Goal: Task Accomplishment & Management: Complete application form

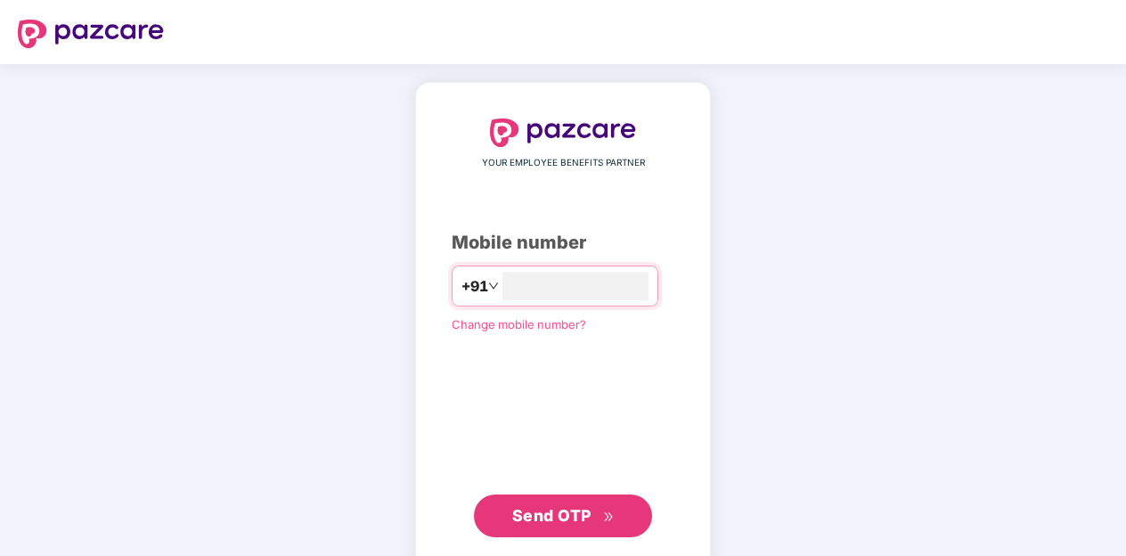
type input "**********"
click at [582, 517] on span "Send OTP" at bounding box center [551, 513] width 79 height 19
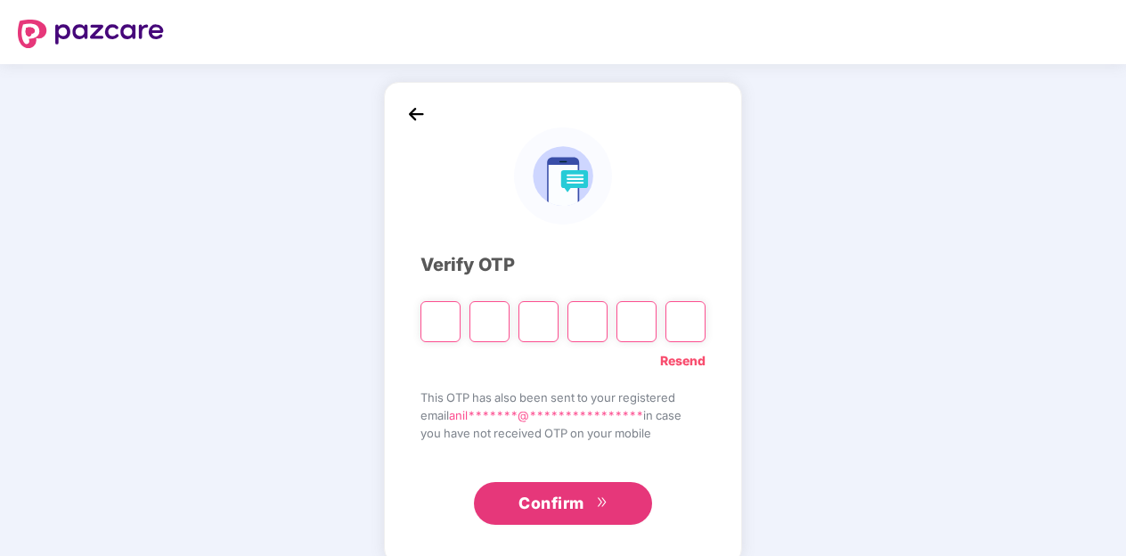
type input "*"
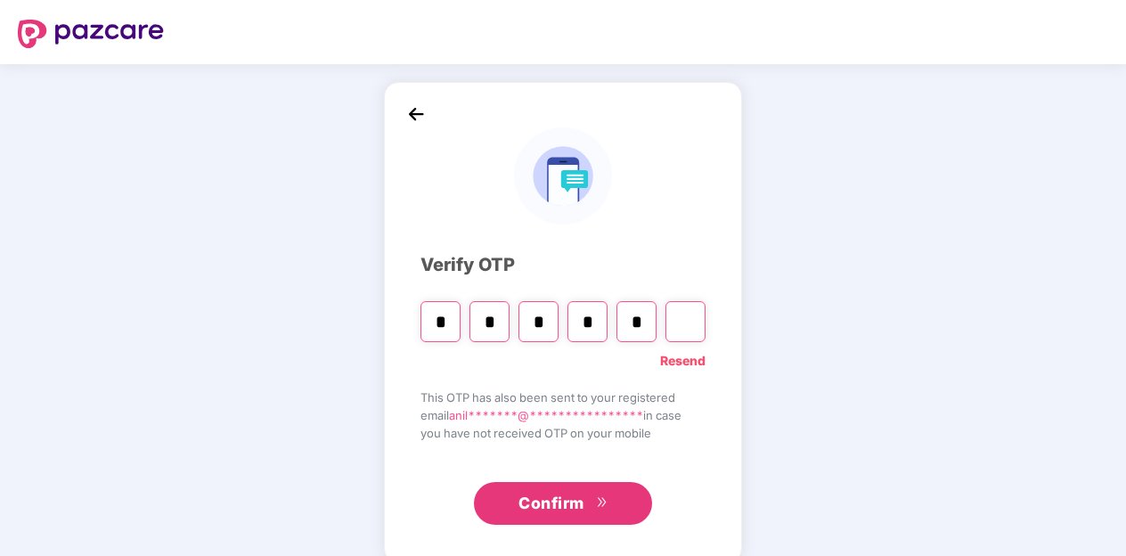
type input "*"
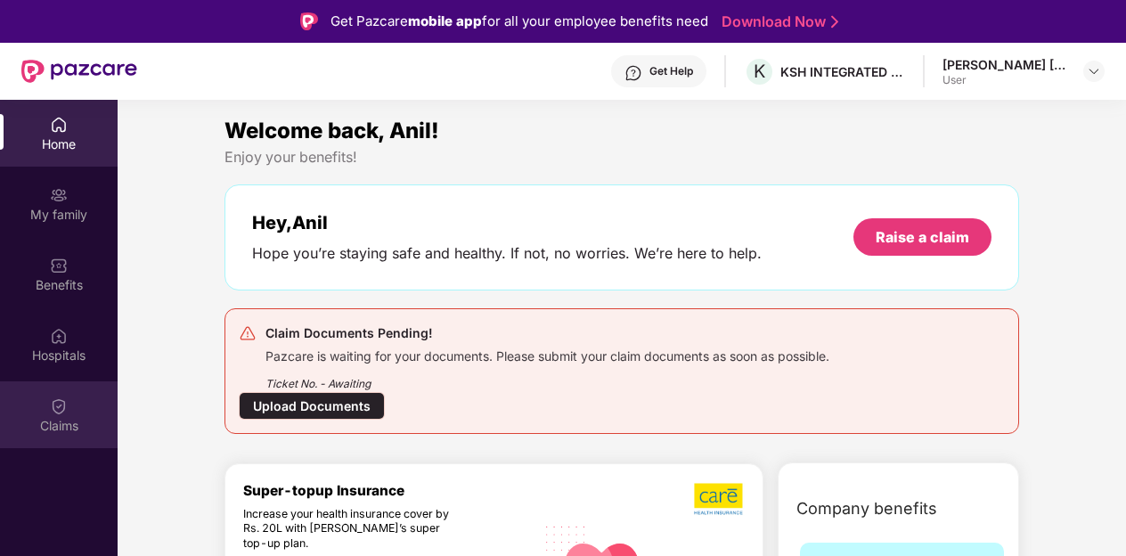
click at [69, 414] on div "Claims" at bounding box center [59, 414] width 118 height 67
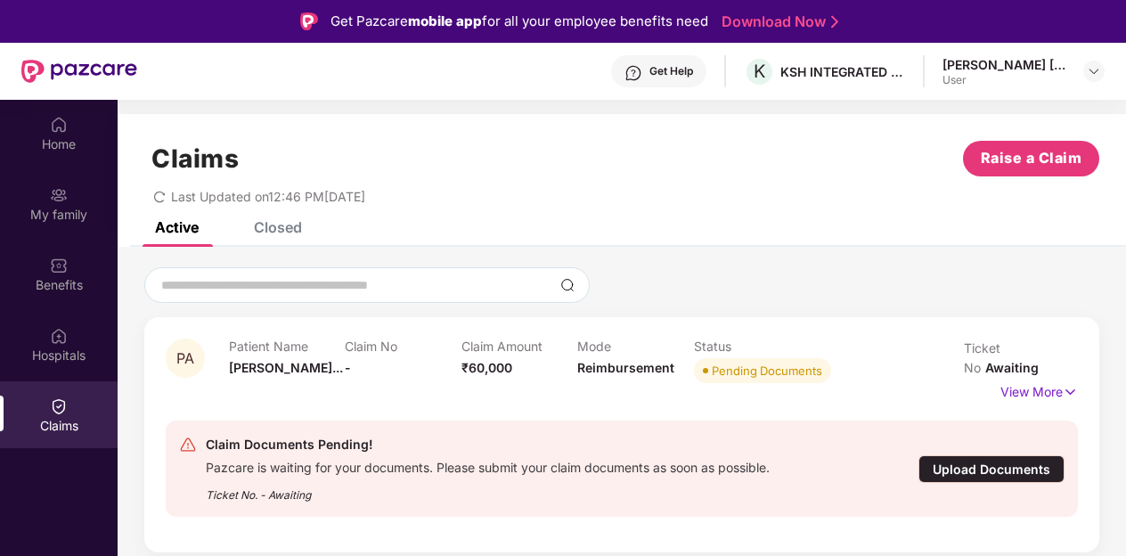
click at [976, 455] on div "Upload Documents" at bounding box center [991, 469] width 146 height 28
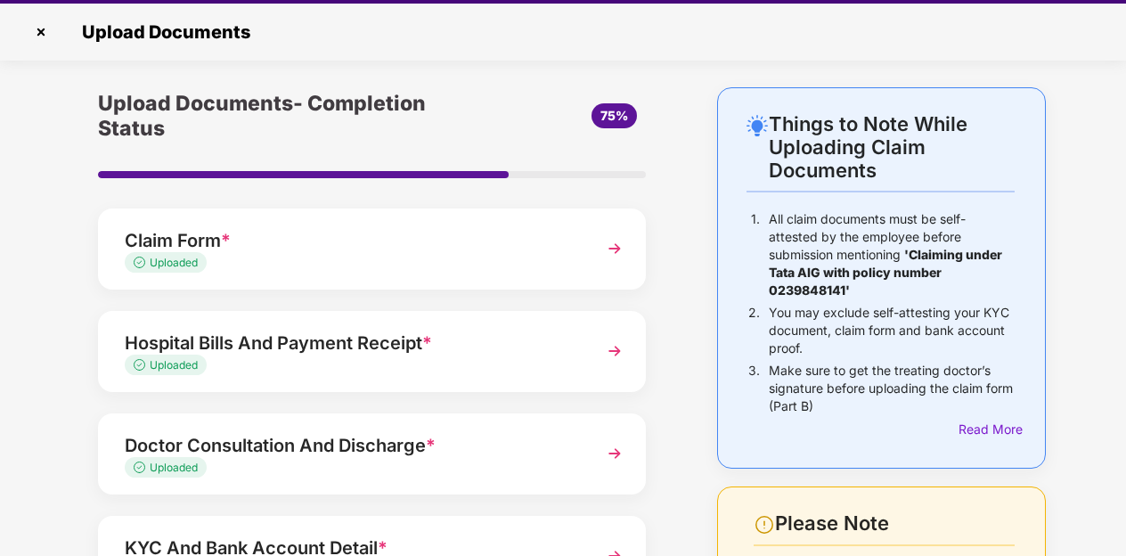
scroll to position [43, 0]
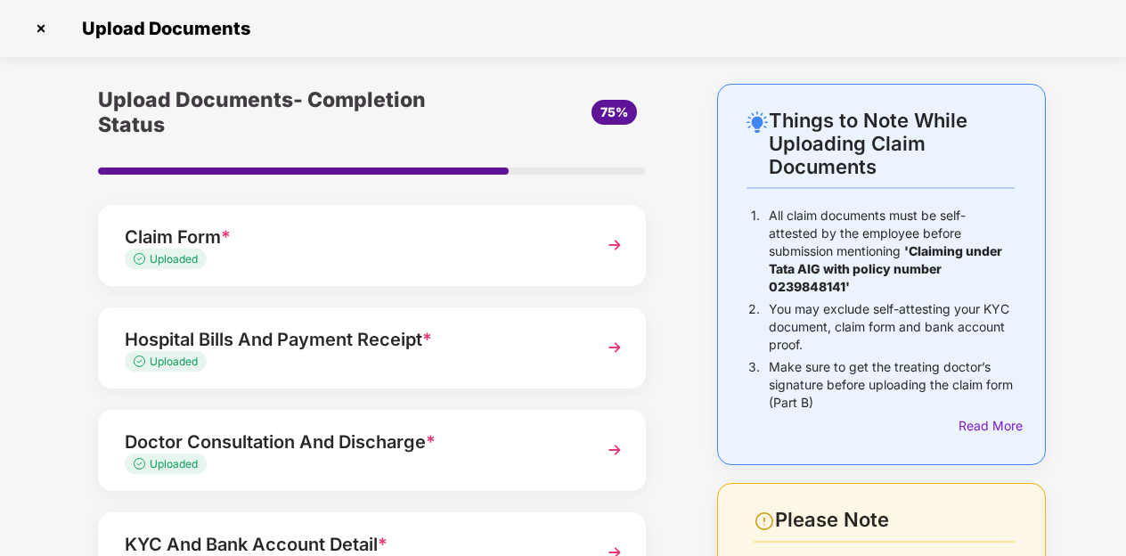
click at [1123, 542] on div "Things to Note While Uploading Claim Documents 1. All claim documents must be s…" at bounding box center [563, 448] width 1126 height 729
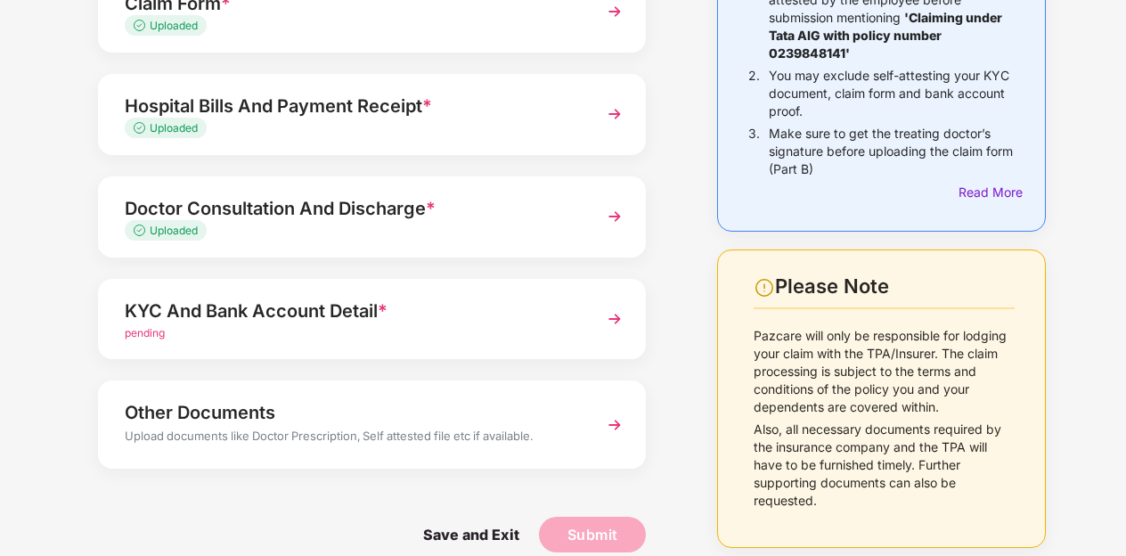
scroll to position [242, 0]
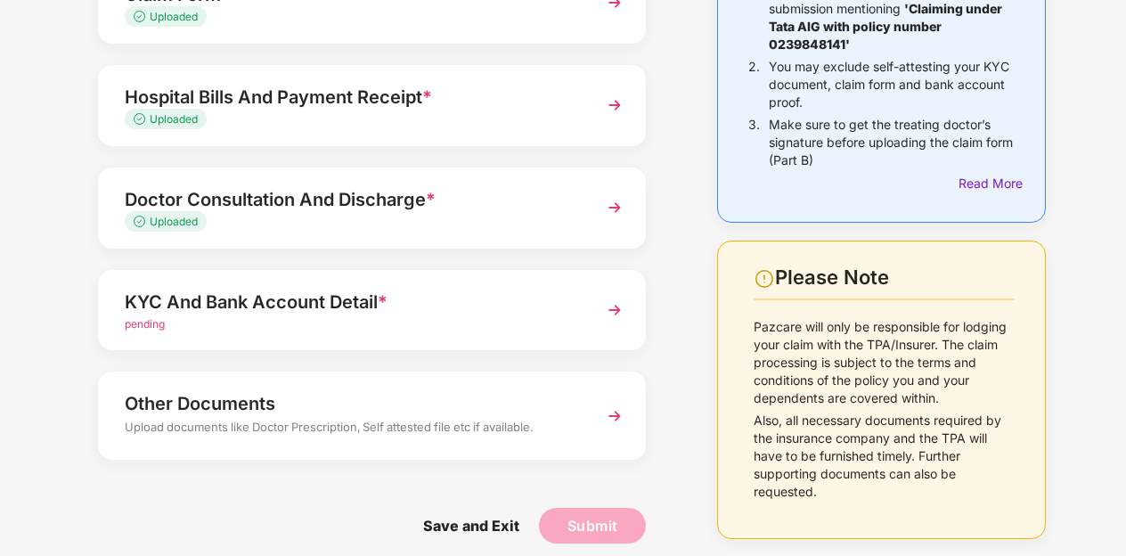
click at [381, 311] on span "*" at bounding box center [383, 301] width 10 height 21
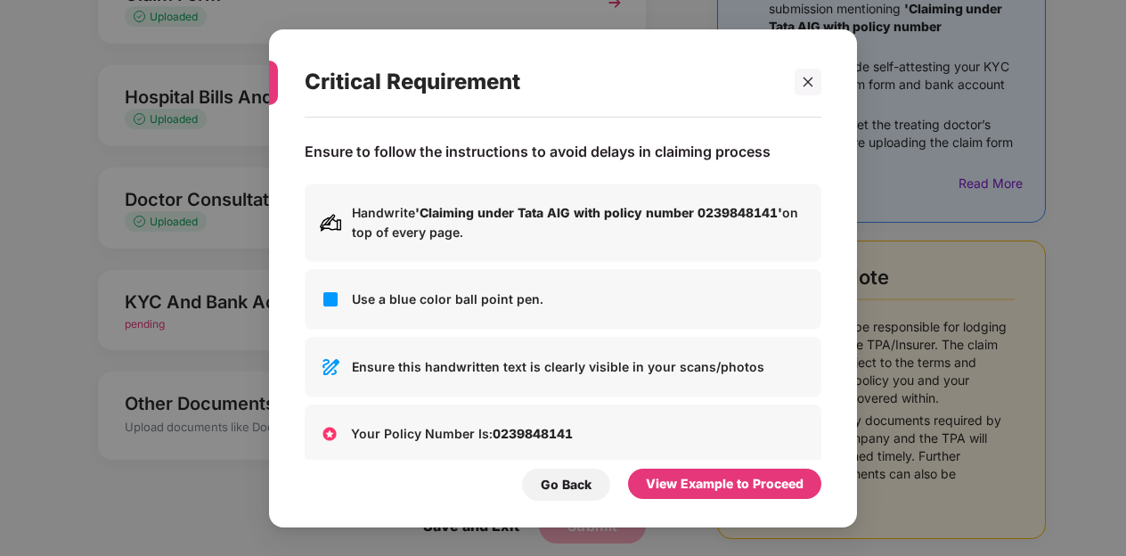
scroll to position [0, 0]
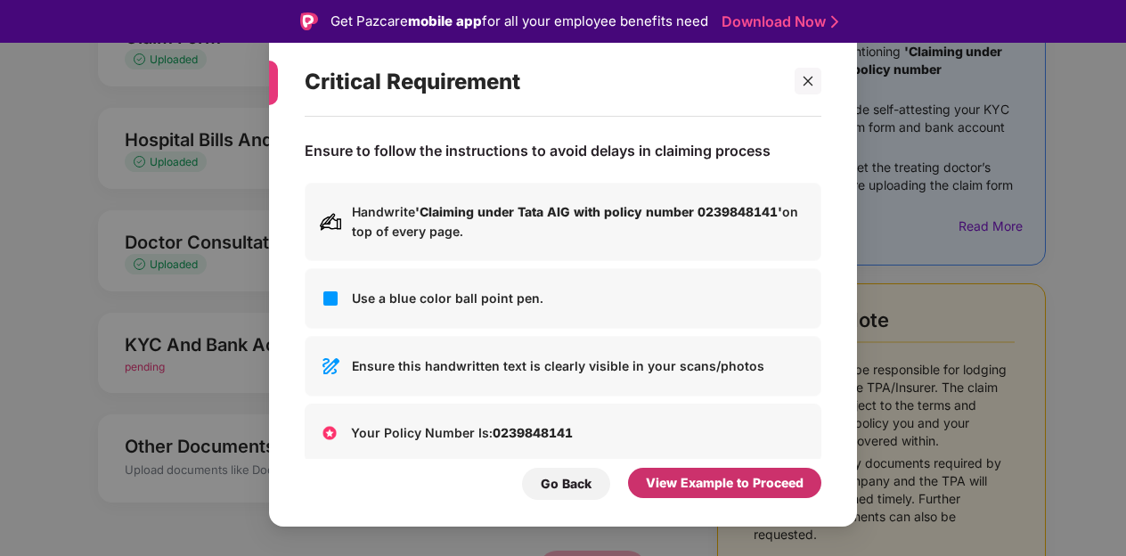
click at [716, 474] on div "View Example to Proceed" at bounding box center [725, 483] width 158 height 20
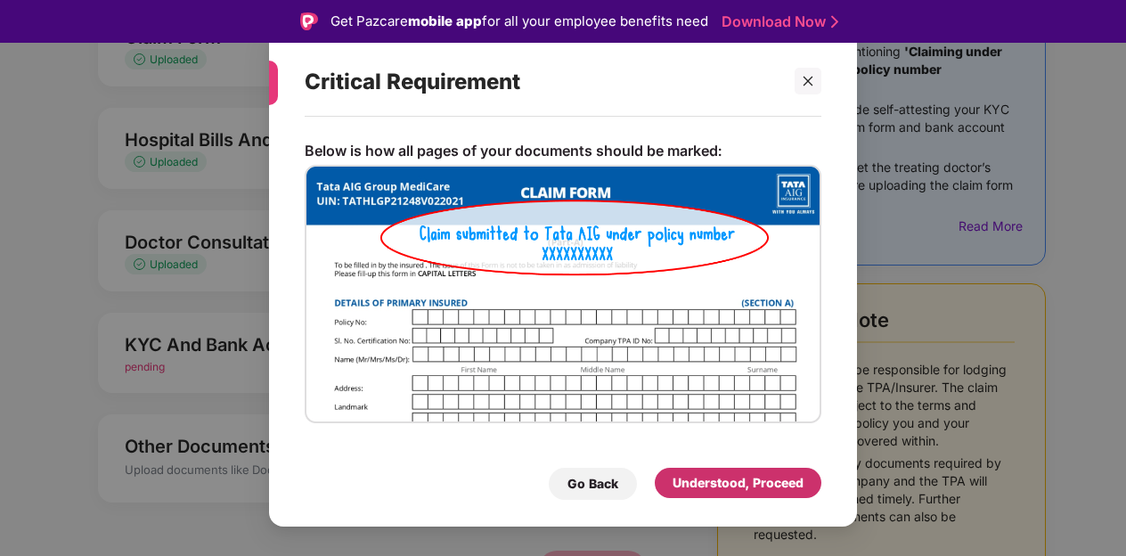
click at [716, 474] on div "Understood, Proceed" at bounding box center [737, 483] width 131 height 20
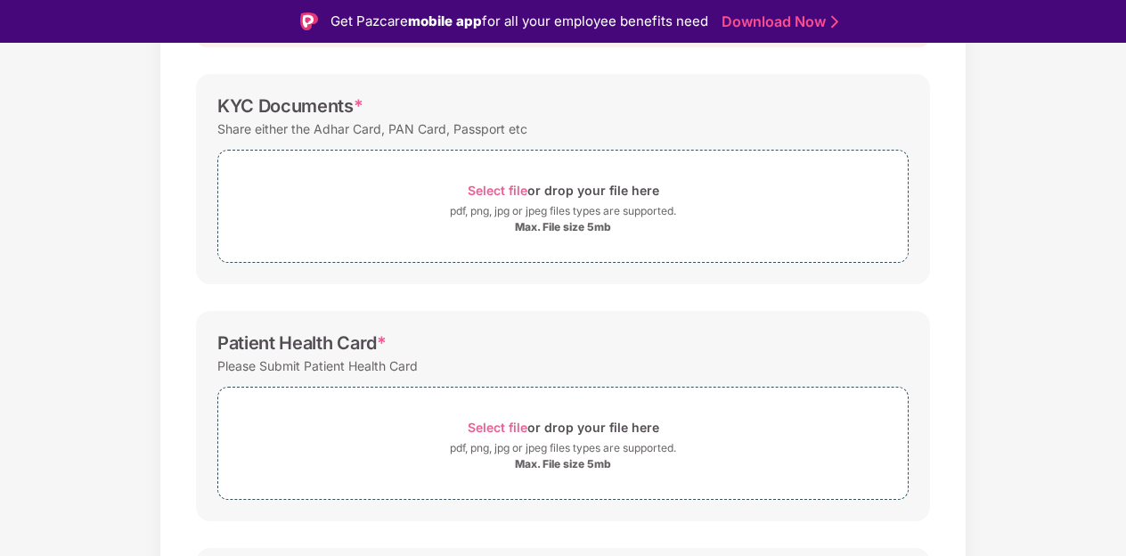
scroll to position [43, 0]
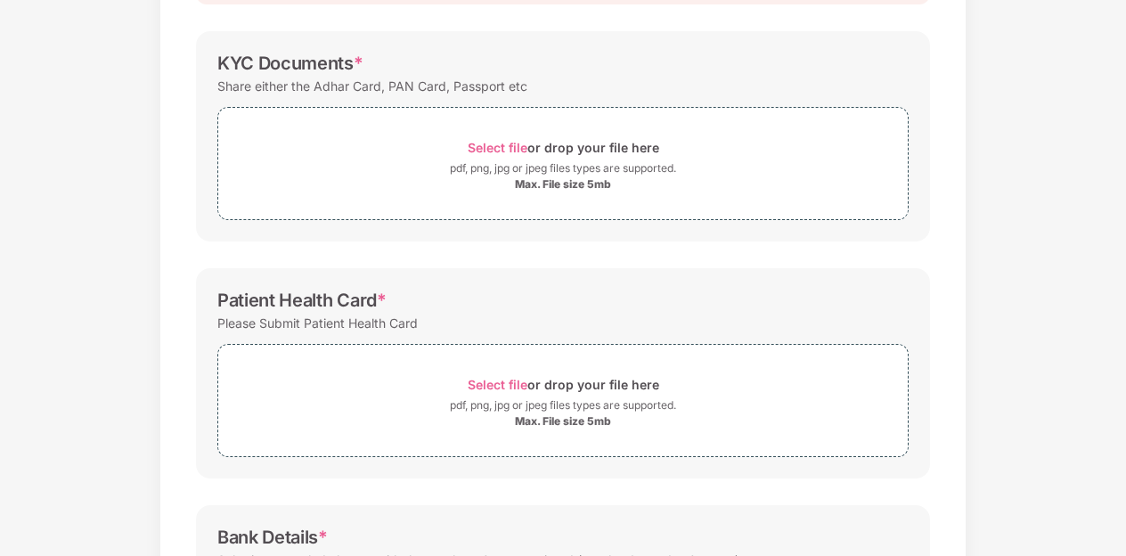
click at [1119, 509] on div "Documents List > KYC and Bank Account Detail KYC and Bank Account Detail Passwo…" at bounding box center [563, 331] width 1126 height 981
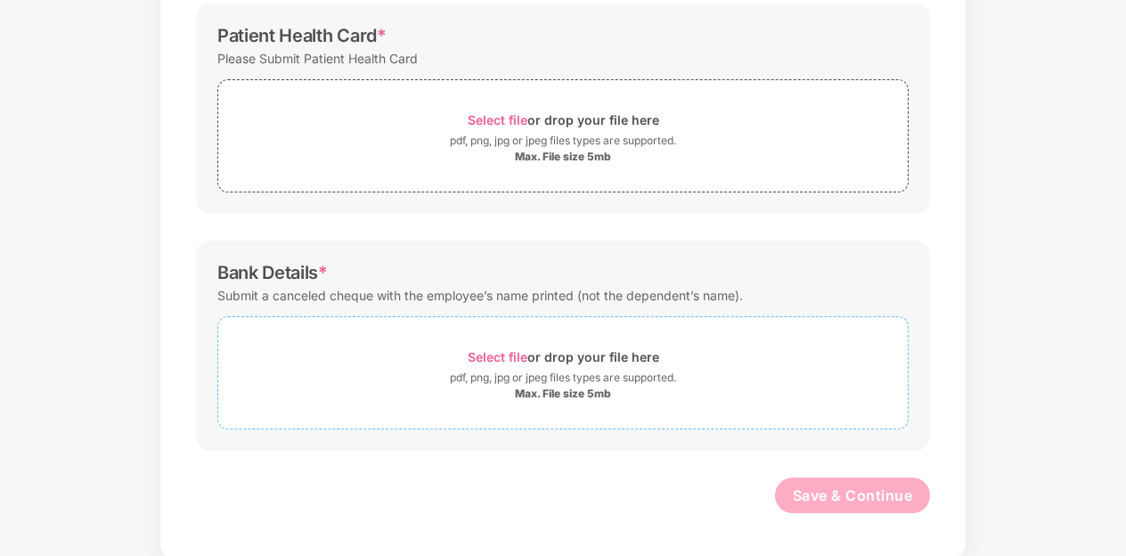
click at [514, 349] on span "Select file" at bounding box center [498, 356] width 60 height 15
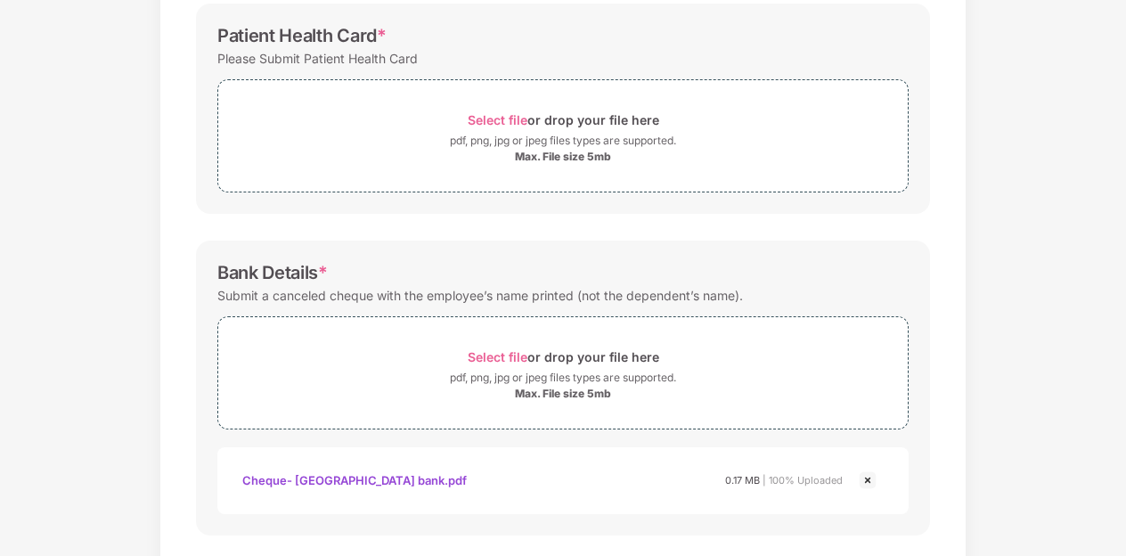
drag, startPoint x: 1124, startPoint y: 318, endPoint x: 1122, endPoint y: 436, distance: 118.5
click at [1122, 436] on div "Documents List > KYC and Bank Account Detail KYC and Bank Account Detail Passwo…" at bounding box center [563, 110] width 1126 height 1066
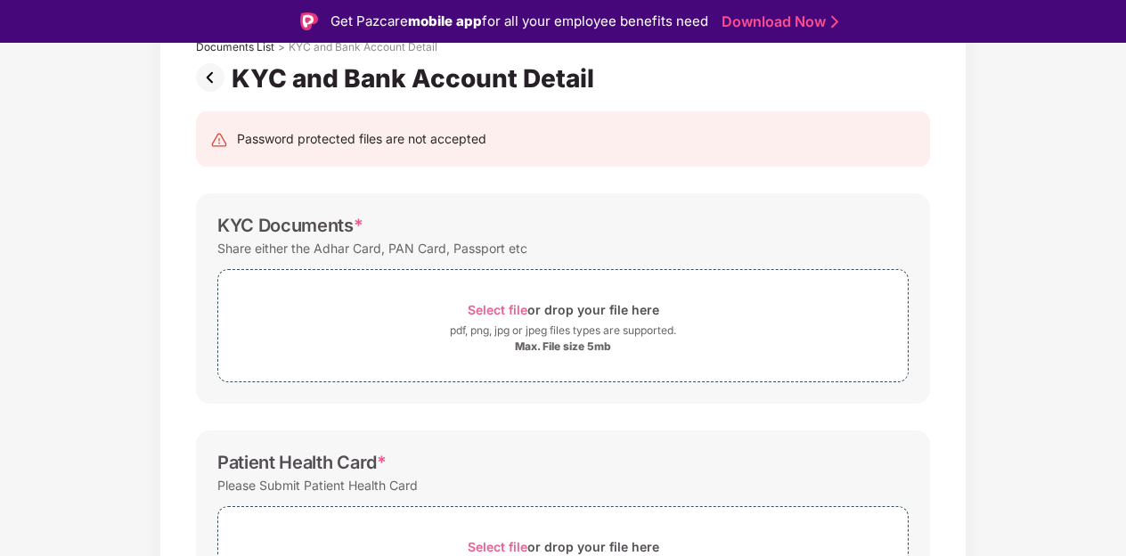
scroll to position [123, 0]
click at [501, 309] on span "Select file" at bounding box center [498, 309] width 60 height 15
click at [1122, 460] on div "Documents List > KYC and Bank Account Detail KYC and Bank Account Detail Passwo…" at bounding box center [563, 537] width 1126 height 1066
drag, startPoint x: 1122, startPoint y: 469, endPoint x: 855, endPoint y: 347, distance: 293.7
click at [855, 347] on div "Documents List > KYC and Bank Account Detail KYC and Bank Account Detail Passwo…" at bounding box center [563, 537] width 1126 height 1066
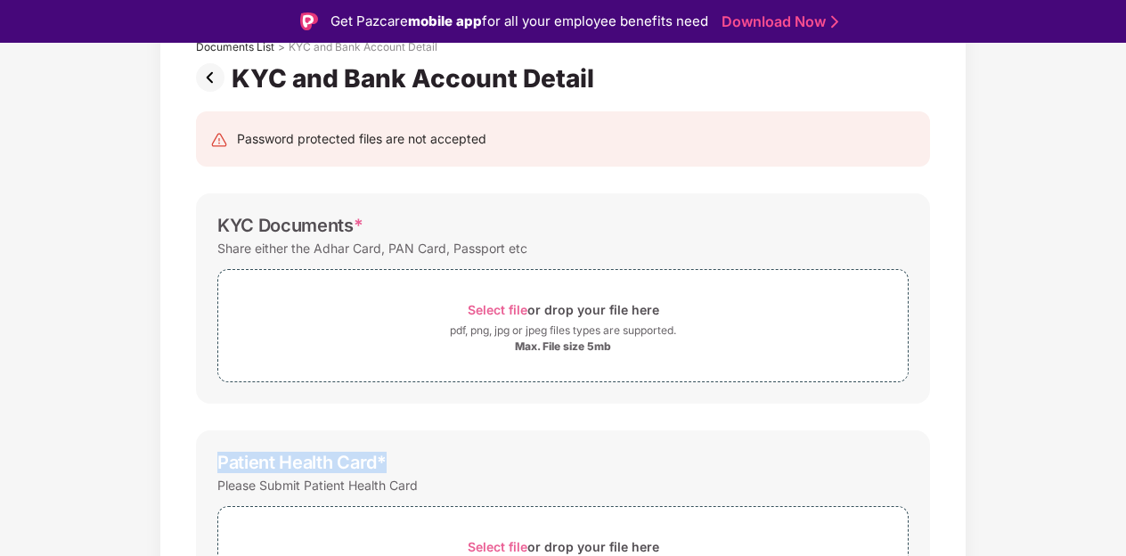
click at [976, 300] on div "Documents List > KYC and Bank Account Detail KYC and Bank Account Detail Passwo…" at bounding box center [563, 537] width 1126 height 1066
drag, startPoint x: 280, startPoint y: 457, endPoint x: 376, endPoint y: 453, distance: 96.3
click at [376, 453] on div "Patient Health Card *" at bounding box center [301, 462] width 169 height 21
copy div "Health Card"
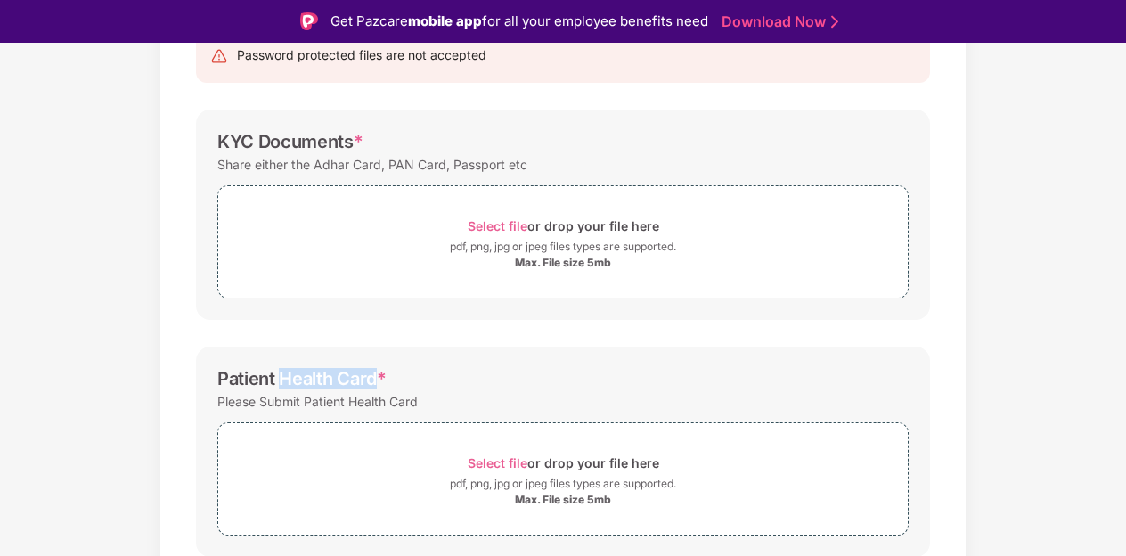
scroll to position [272, 0]
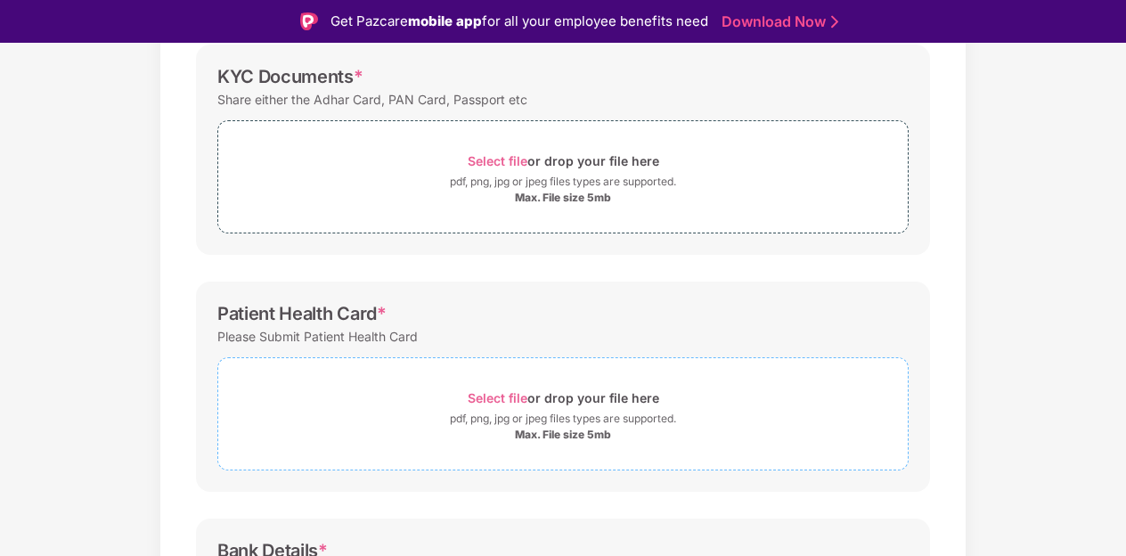
click at [509, 397] on span "Select file" at bounding box center [498, 397] width 60 height 15
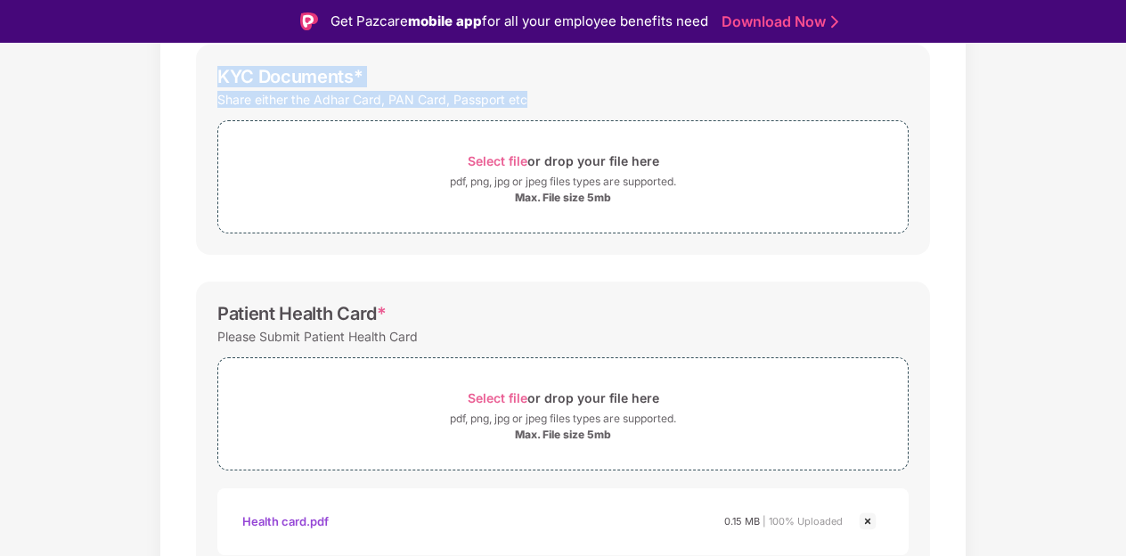
drag, startPoint x: 533, startPoint y: 99, endPoint x: 212, endPoint y: 79, distance: 322.1
click at [212, 79] on div "KYC Documents * Share either the Adhar Card, PAN Card, Passport etc Select file…" at bounding box center [563, 150] width 734 height 210
copy div "KYC Documents * Share either the Adhar Card, PAN Card, Passport etc"
click at [721, 96] on div "Share either the Adhar Card, PAN Card, Passport etc" at bounding box center [562, 99] width 691 height 24
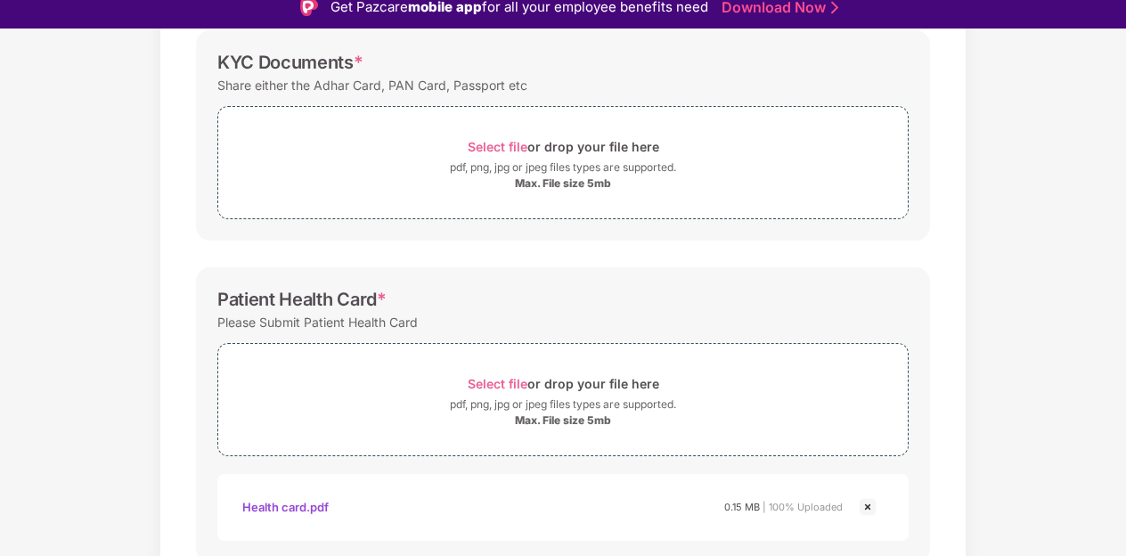
scroll to position [0, 0]
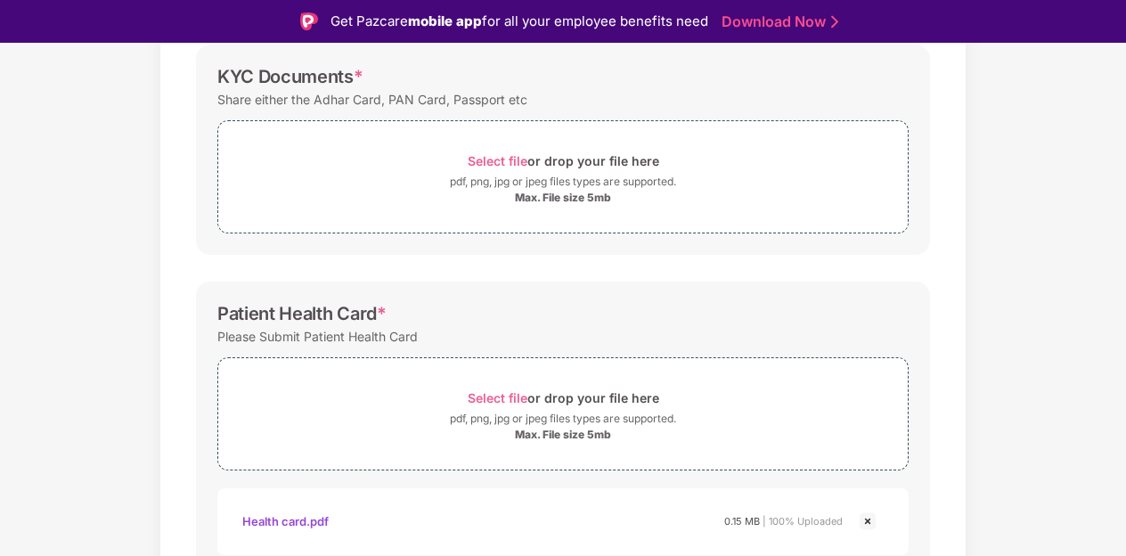
click at [821, 496] on div "Health card.pdf 0.15 MB | 100% Uploaded" at bounding box center [562, 521] width 691 height 67
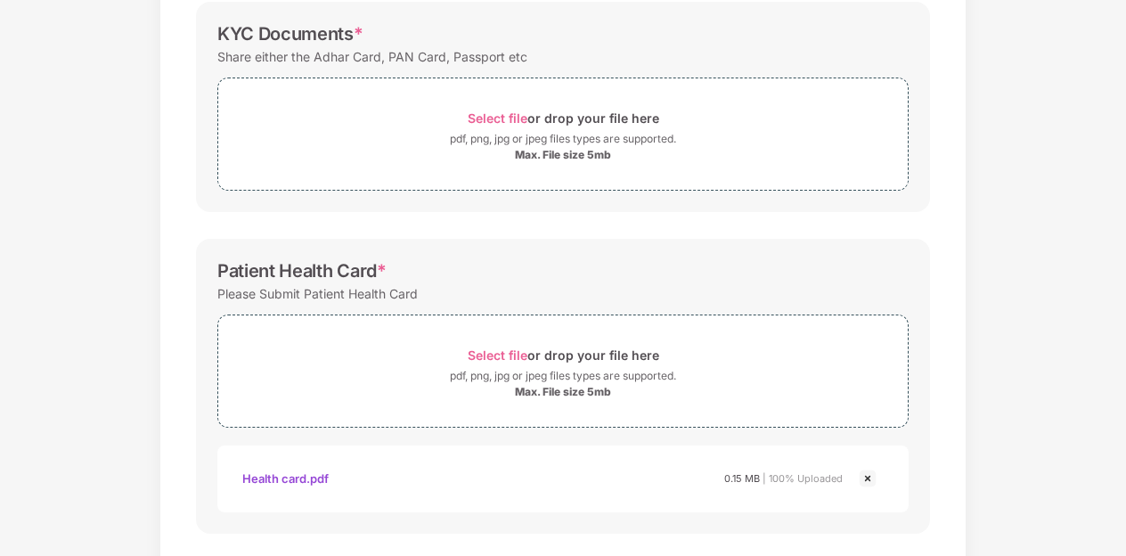
scroll to position [676, 0]
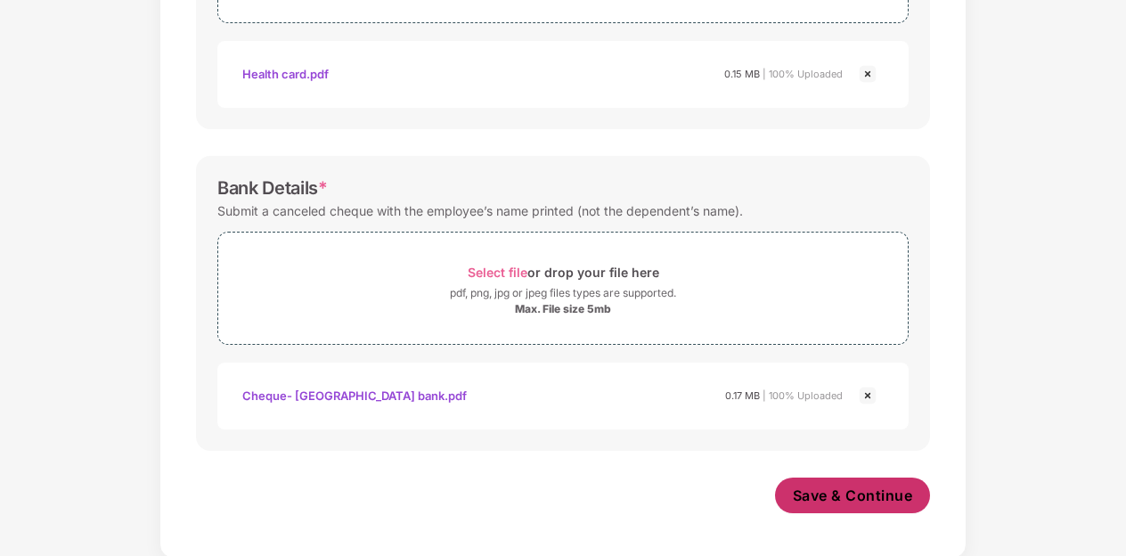
click at [843, 489] on span "Save & Continue" at bounding box center [853, 495] width 120 height 20
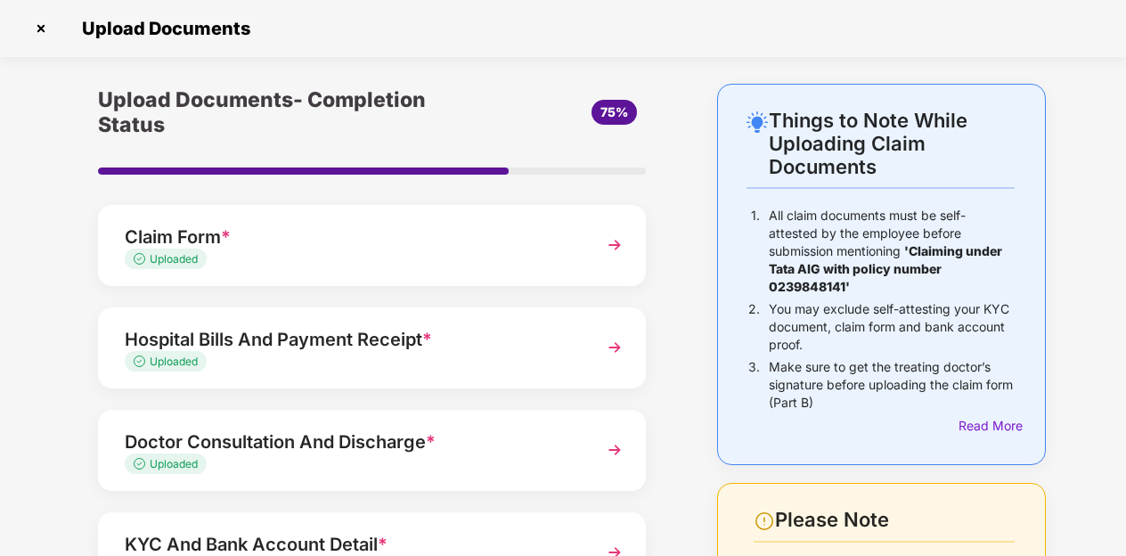
click at [1121, 456] on div "Things to Note While Uploading Claim Documents 1. All claim documents must be s…" at bounding box center [563, 448] width 1126 height 729
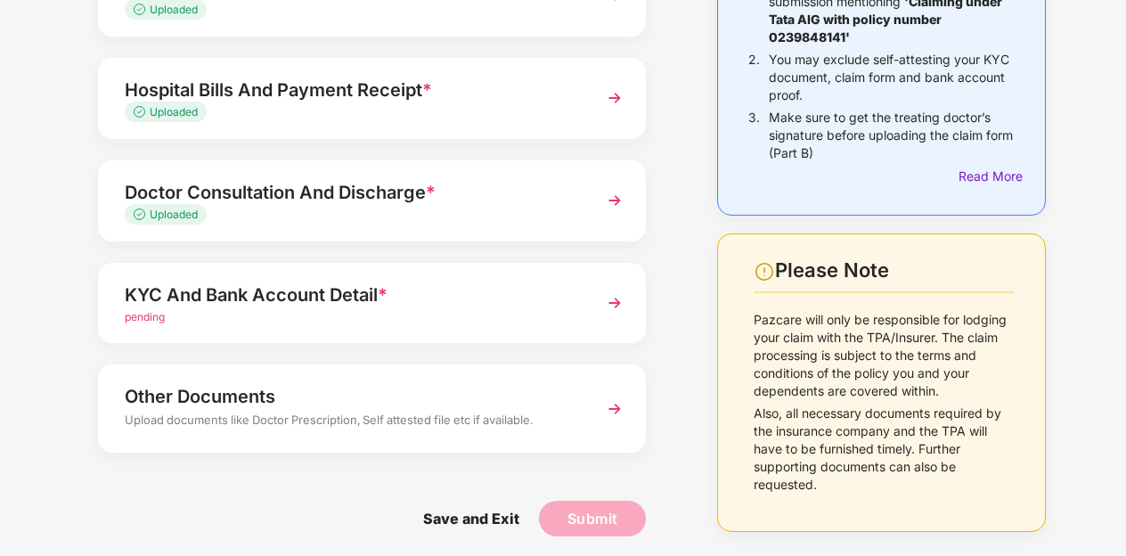
scroll to position [257, 0]
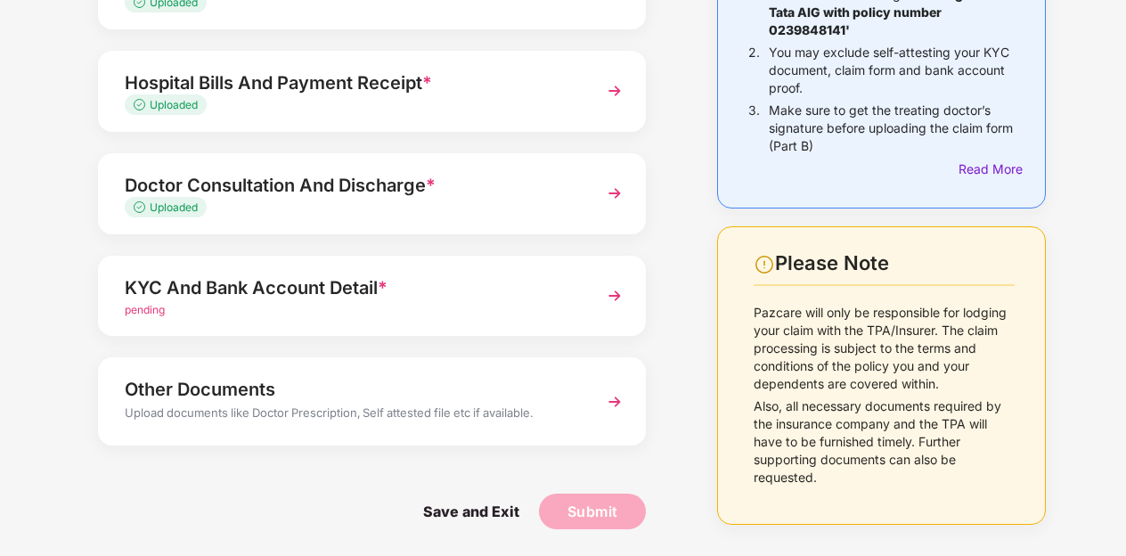
click at [339, 285] on div "KYC And Bank Account Detail *" at bounding box center [351, 287] width 453 height 29
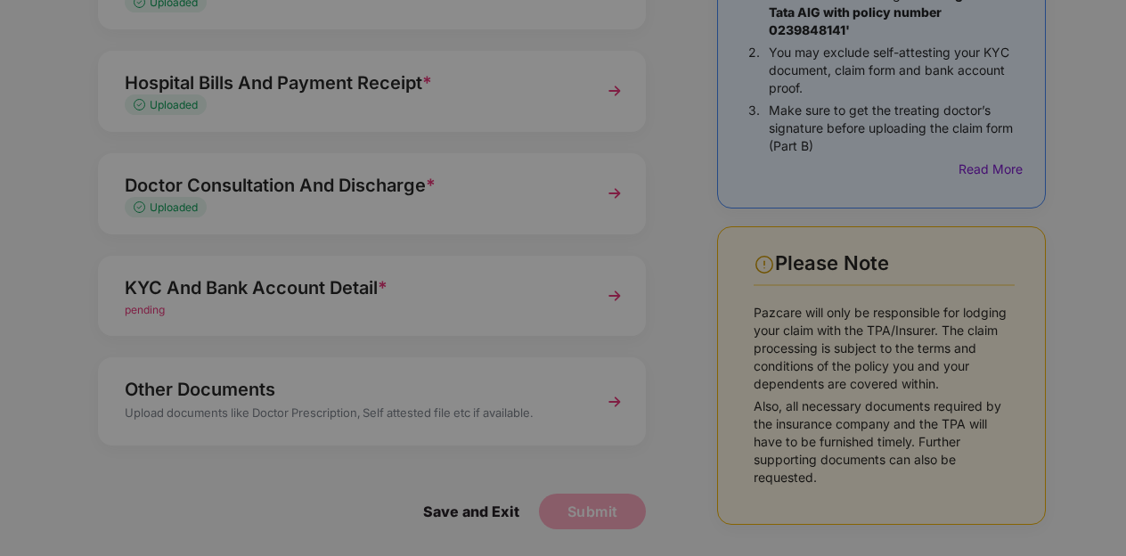
scroll to position [0, 0]
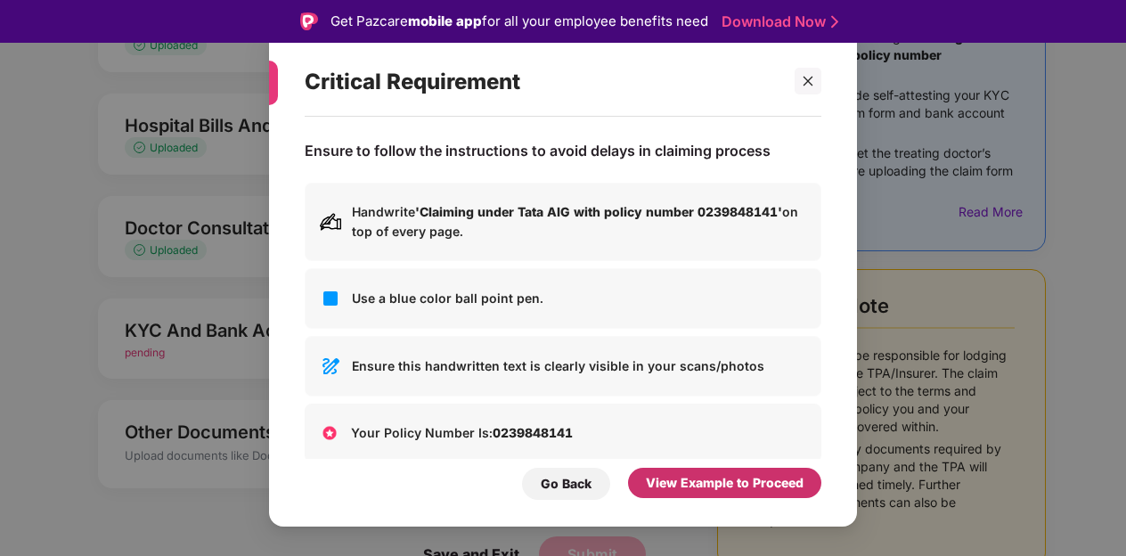
click at [680, 471] on div "View Example to Proceed" at bounding box center [724, 483] width 193 height 30
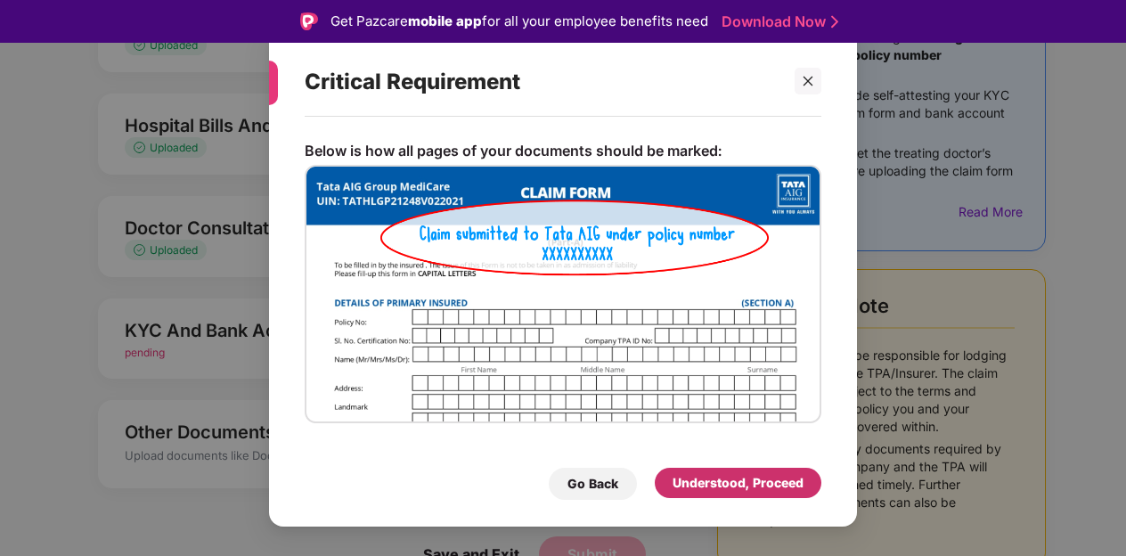
click at [714, 493] on div "Understood, Proceed" at bounding box center [737, 483] width 131 height 20
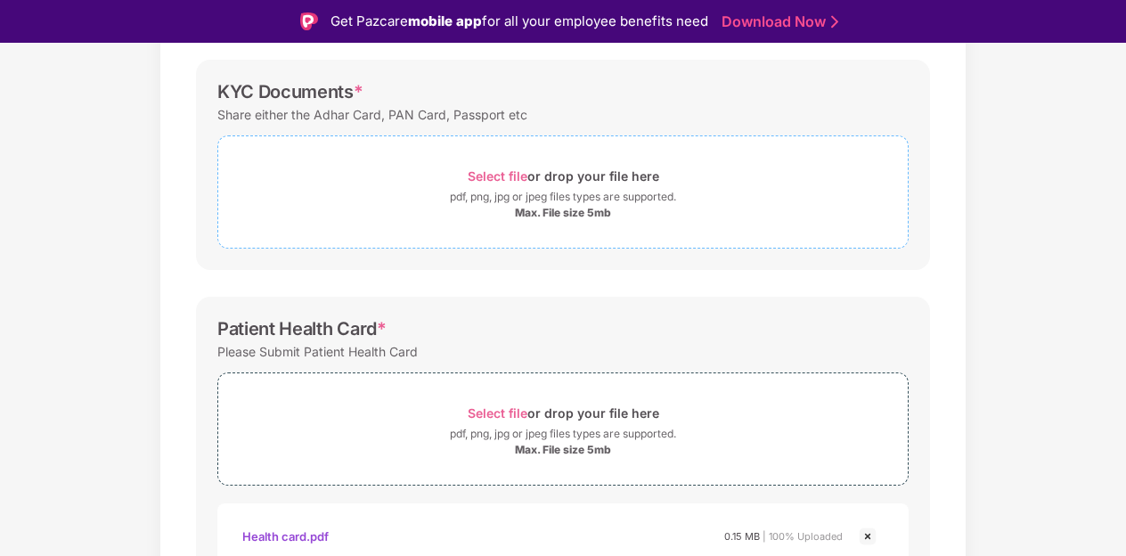
click at [509, 175] on span "Select file" at bounding box center [498, 175] width 60 height 15
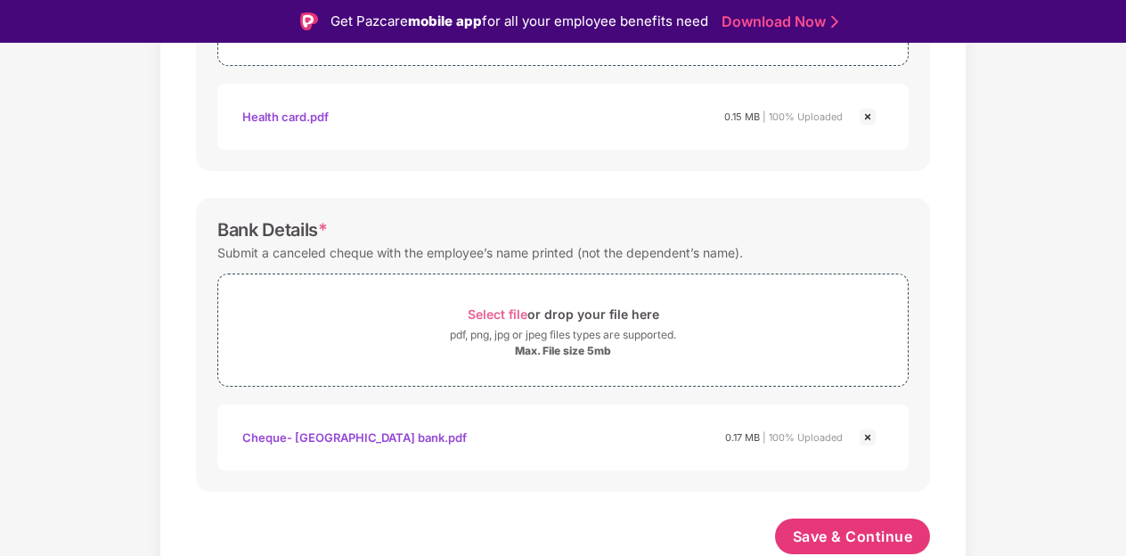
scroll to position [759, 0]
click at [823, 532] on span "Save & Continue" at bounding box center [853, 538] width 120 height 20
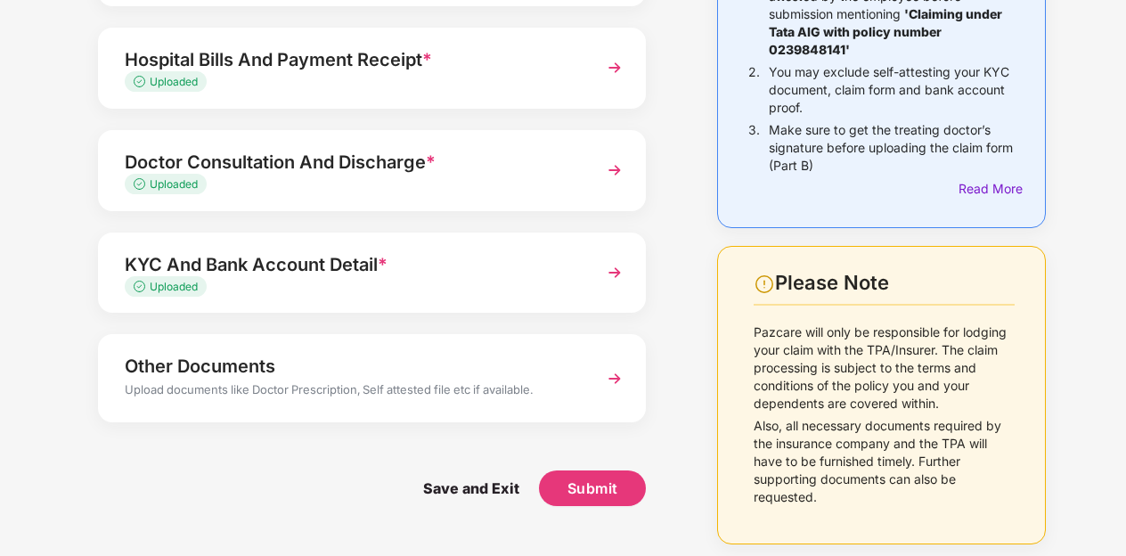
scroll to position [240, 0]
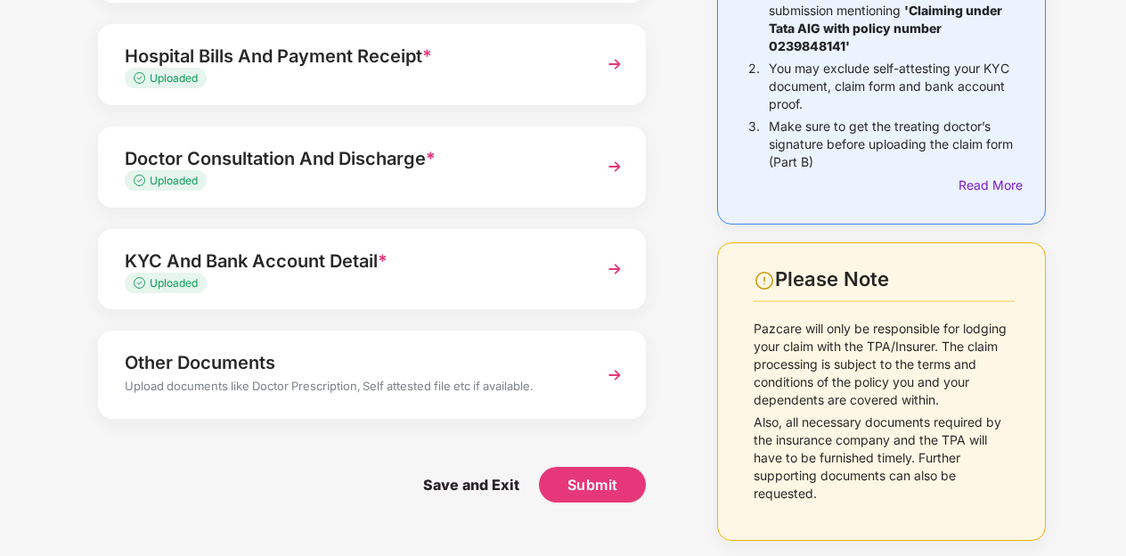
click at [582, 384] on div "Other Documents Upload documents like Doctor Prescription, Self attested file e…" at bounding box center [372, 373] width 548 height 87
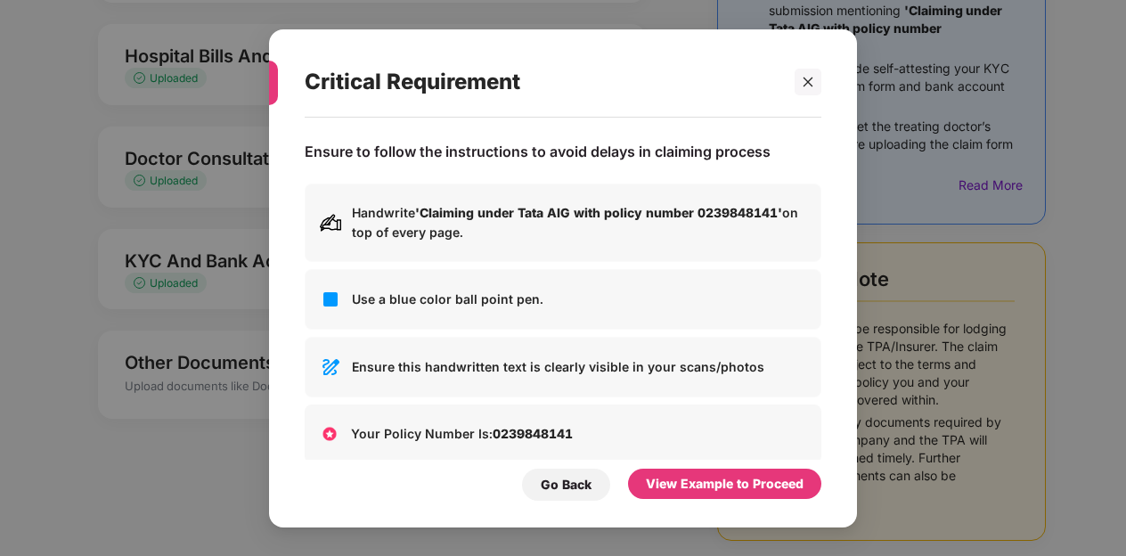
scroll to position [0, 0]
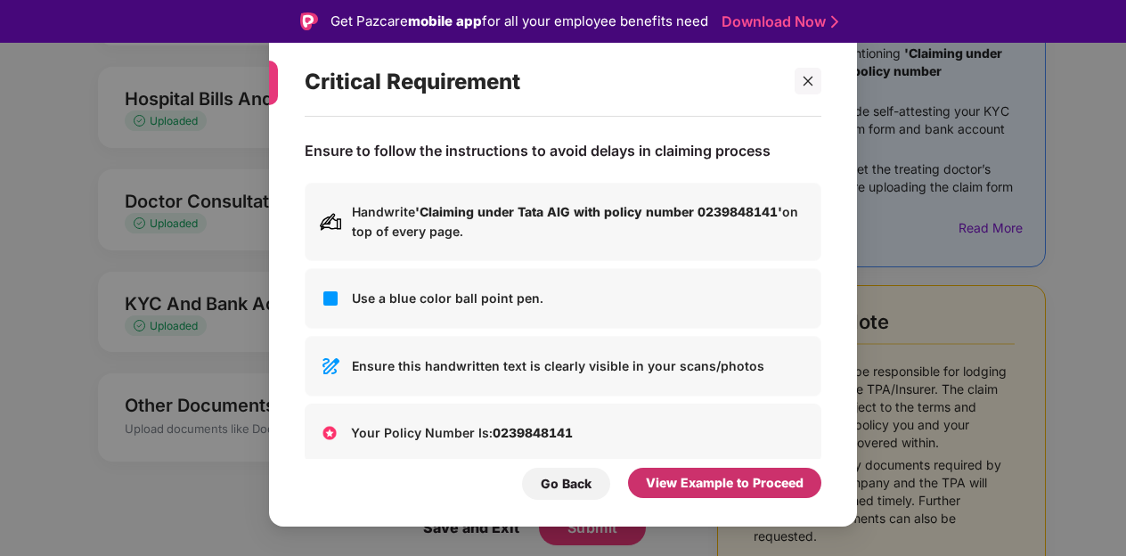
click at [704, 471] on div "View Example to Proceed" at bounding box center [724, 483] width 193 height 30
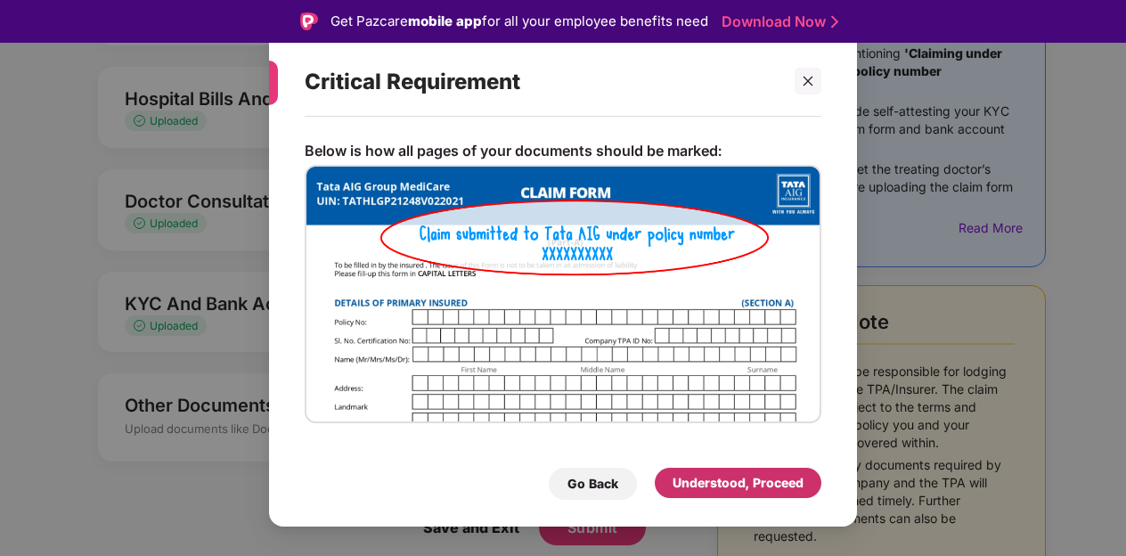
click at [704, 471] on div "Understood, Proceed" at bounding box center [738, 483] width 167 height 30
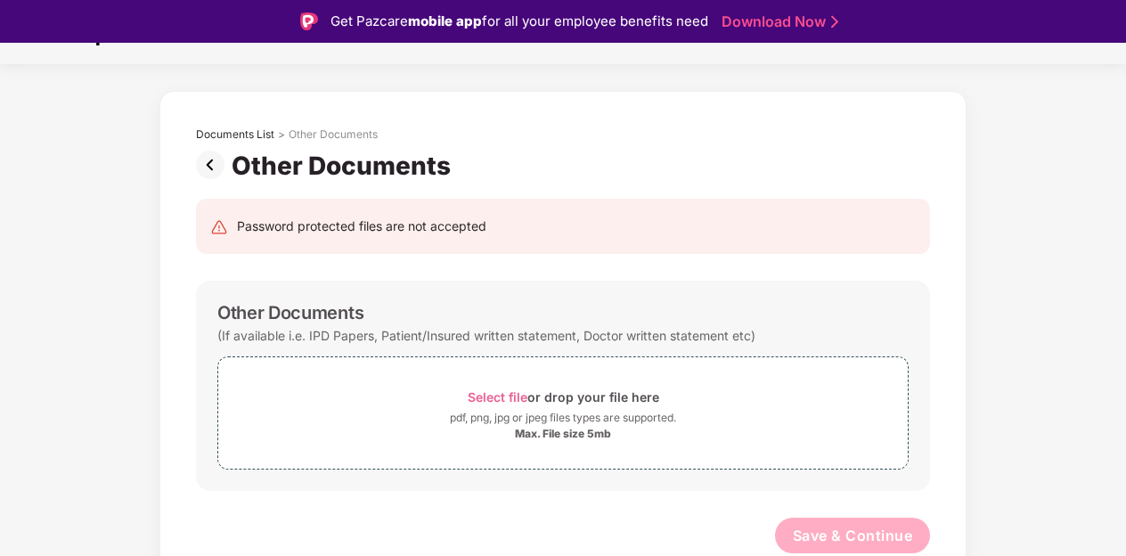
scroll to position [34, 0]
click at [208, 169] on img at bounding box center [214, 166] width 36 height 29
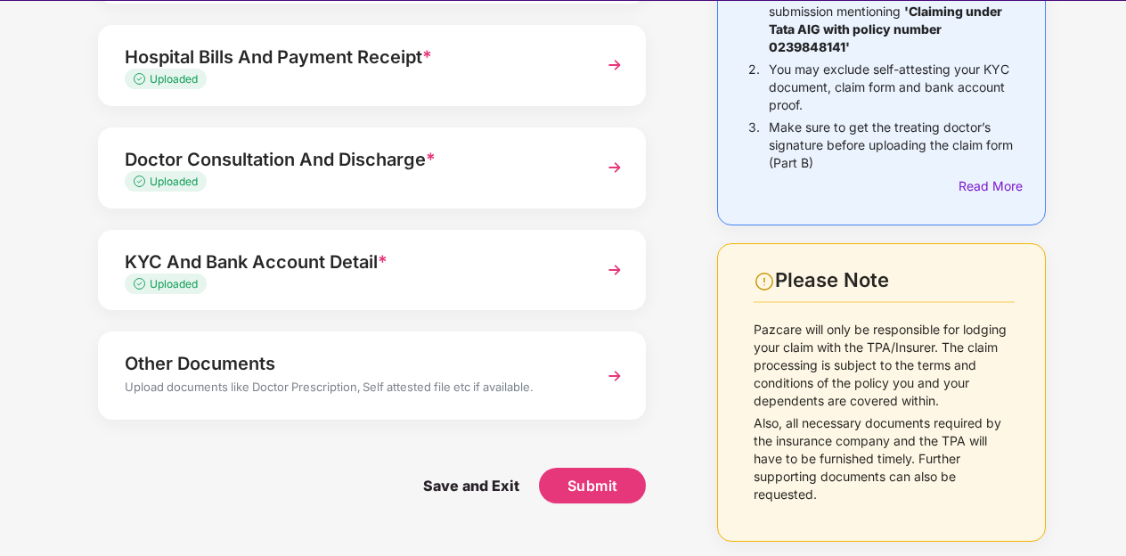
scroll to position [43, 0]
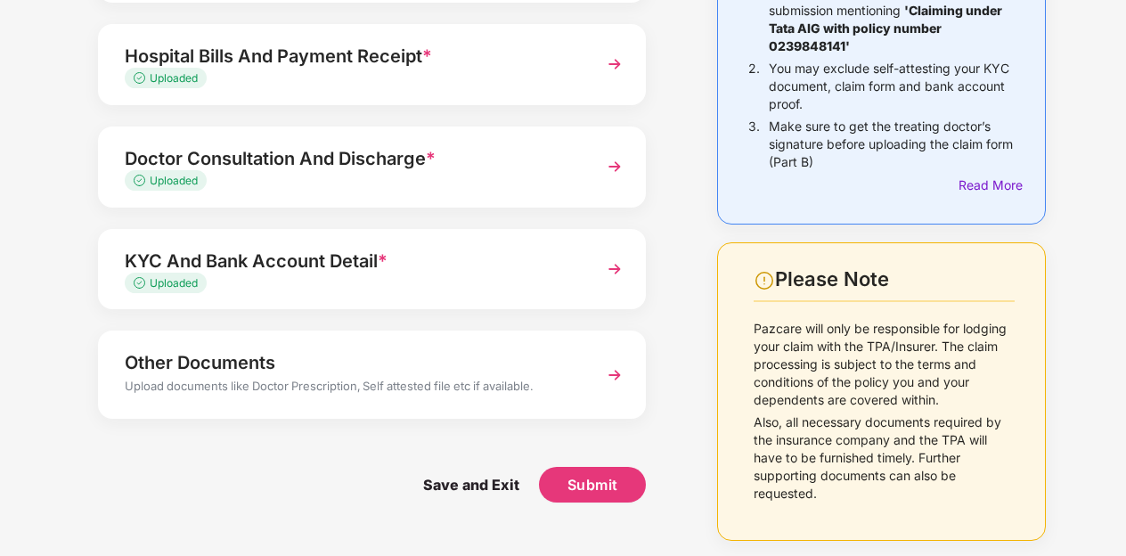
click at [535, 161] on div "Doctor Consultation And Discharge *" at bounding box center [351, 158] width 453 height 29
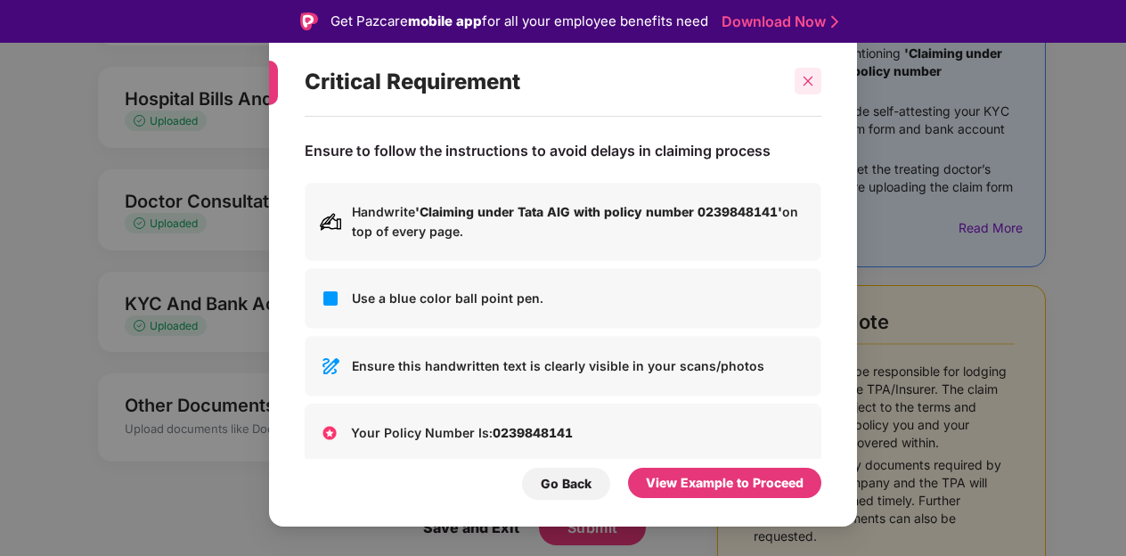
click at [809, 74] on div at bounding box center [807, 81] width 27 height 27
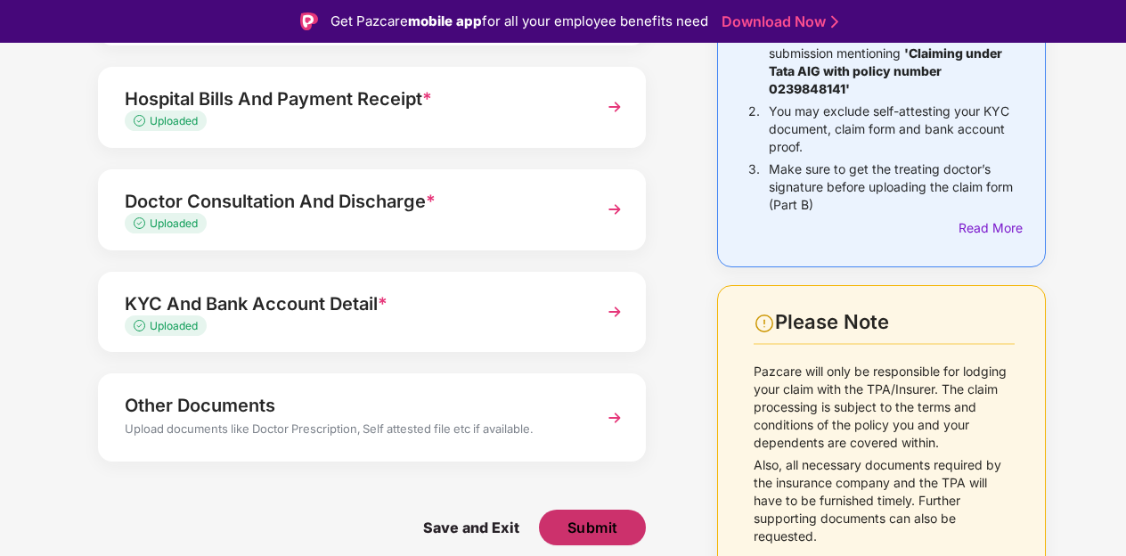
click at [580, 526] on span "Submit" at bounding box center [592, 527] width 51 height 20
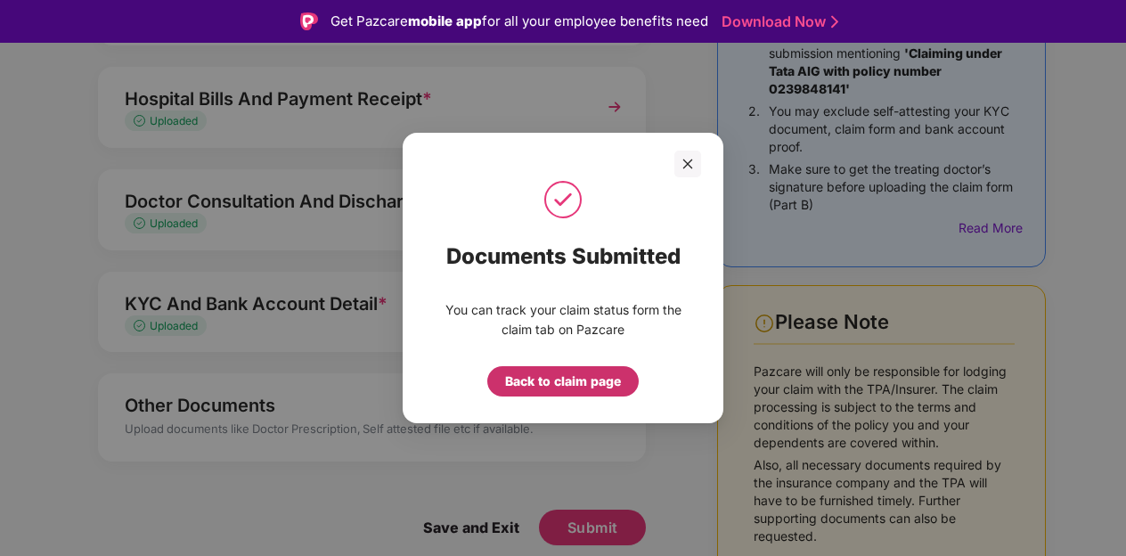
click at [570, 379] on div "Back to claim page" at bounding box center [563, 381] width 116 height 20
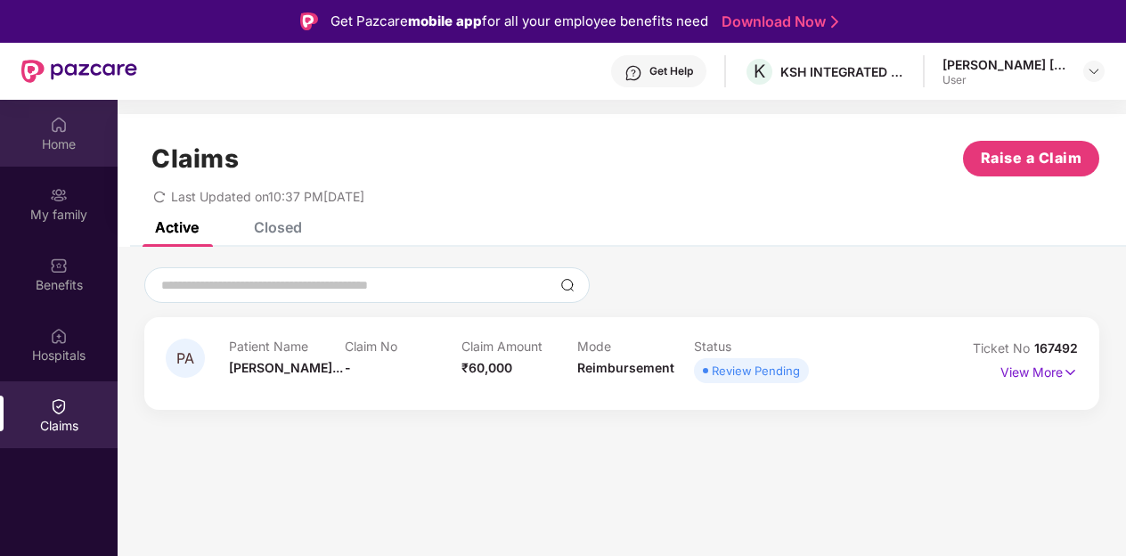
click at [67, 141] on div "Home" at bounding box center [59, 144] width 118 height 18
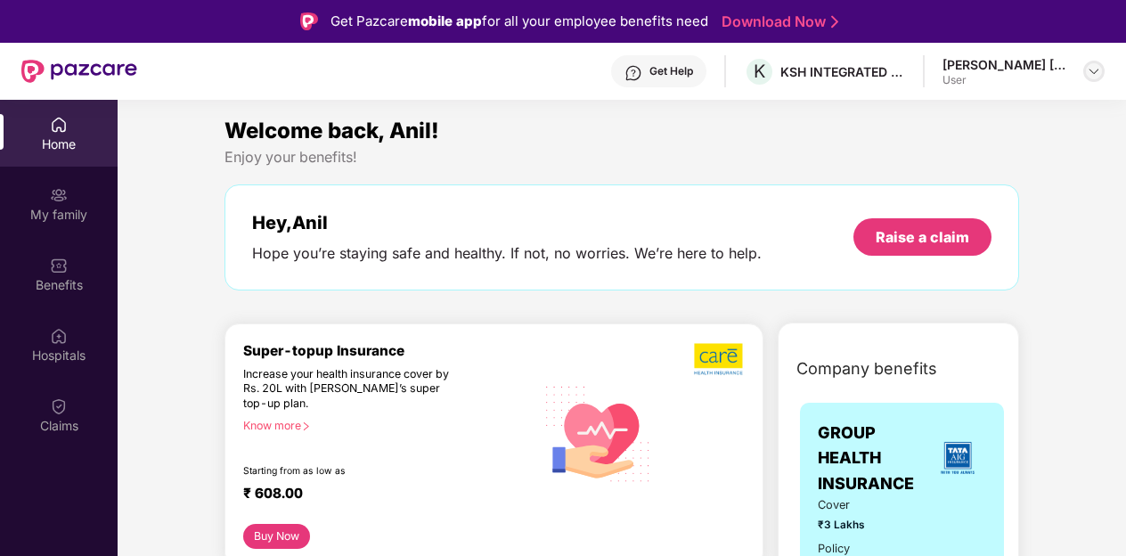
click at [1094, 66] on img at bounding box center [1094, 71] width 14 height 14
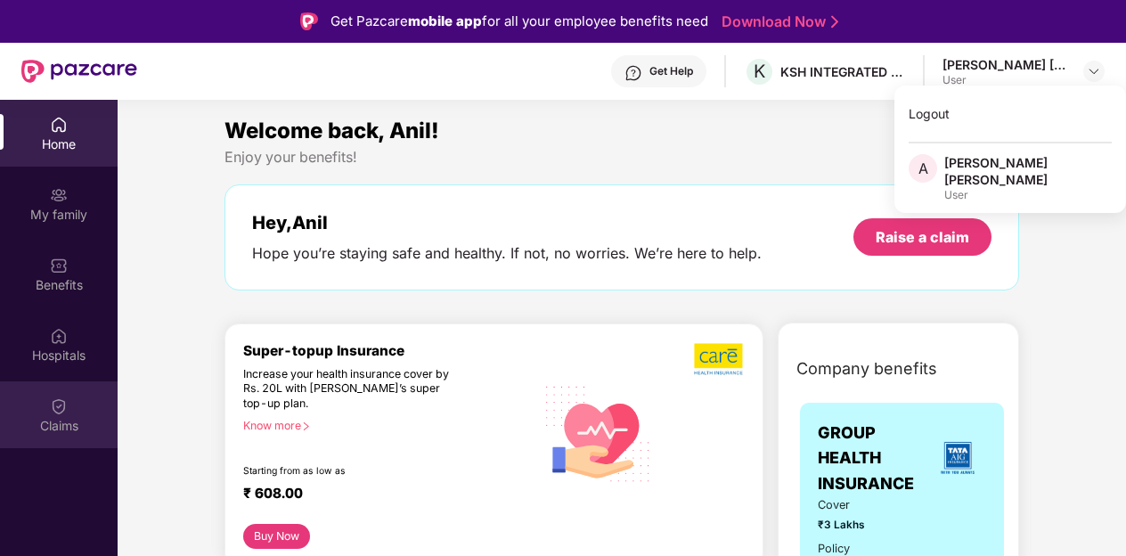
click at [52, 410] on img at bounding box center [59, 406] width 18 height 18
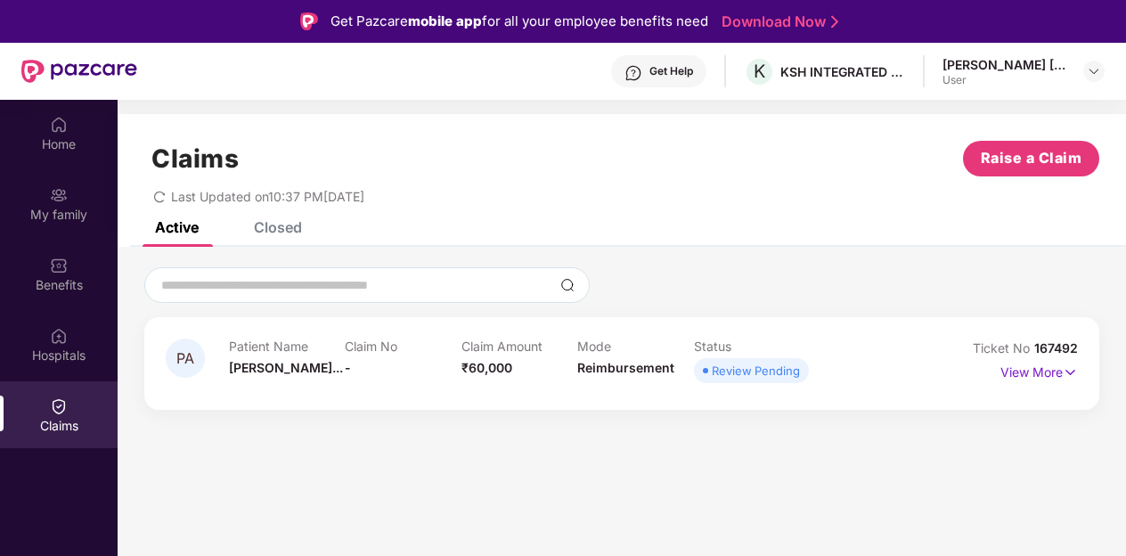
click at [968, 65] on div "[PERSON_NAME] [PERSON_NAME]" at bounding box center [1004, 64] width 125 height 17
click at [1087, 72] on img at bounding box center [1094, 71] width 14 height 14
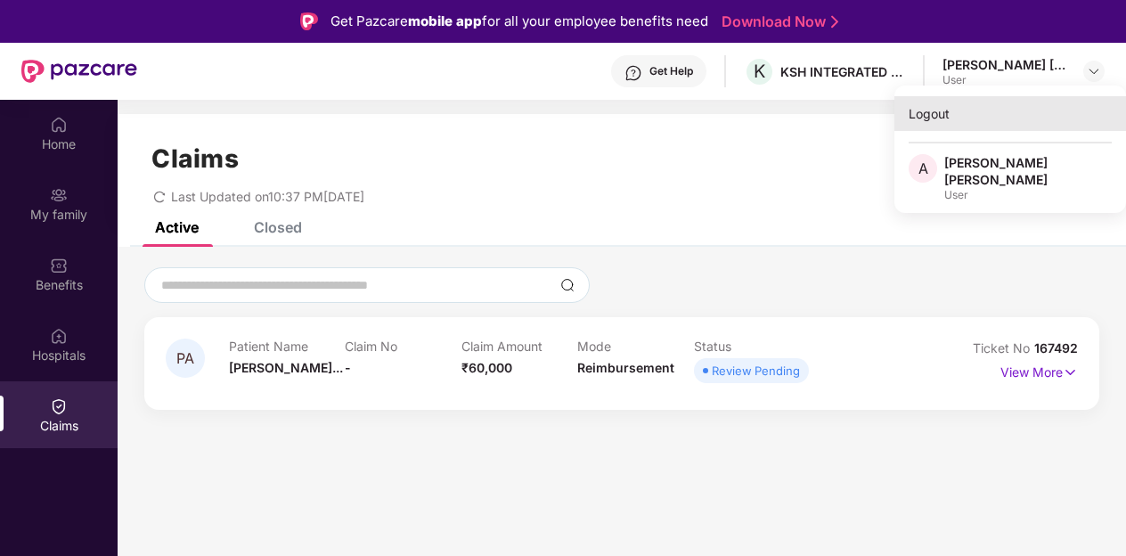
click at [919, 111] on div "Logout" at bounding box center [1010, 113] width 232 height 35
